Goal: Information Seeking & Learning: Understand process/instructions

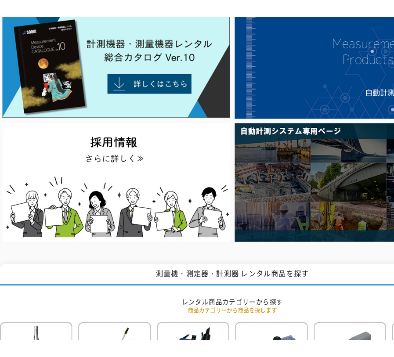
scroll to position [132, 0]
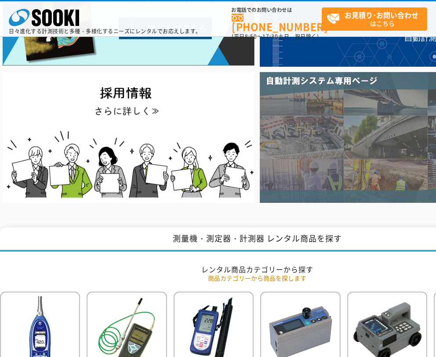
click at [330, 171] on img at bounding box center [386, 137] width 252 height 131
